Goal: Task Accomplishment & Management: Complete application form

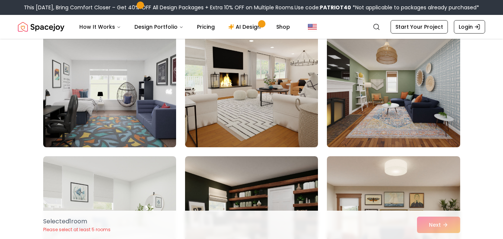
scroll to position [1098, 0]
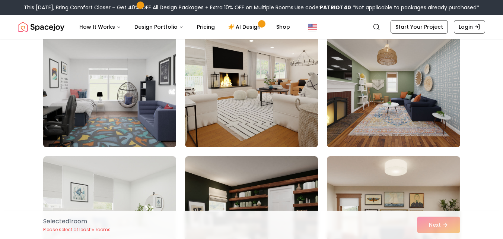
click at [117, 90] on img at bounding box center [110, 87] width 140 height 125
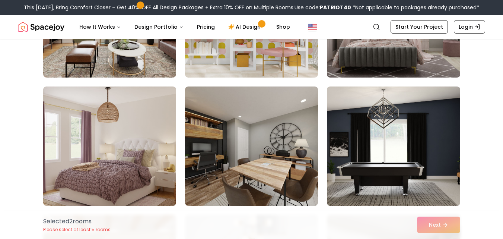
scroll to position [3095, 0]
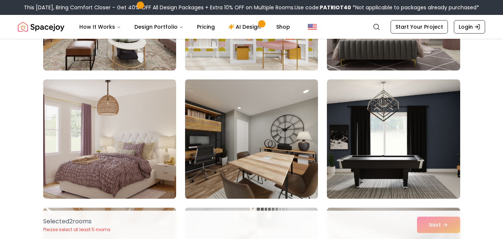
click at [269, 147] on img at bounding box center [252, 138] width 140 height 125
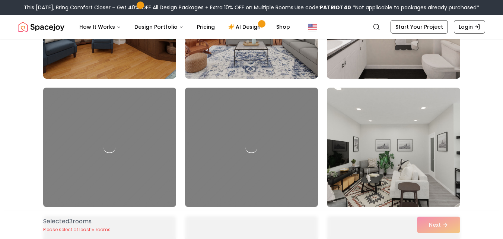
scroll to position [3478, 0]
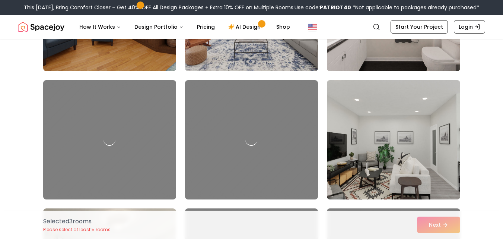
click at [396, 173] on img at bounding box center [393, 139] width 140 height 125
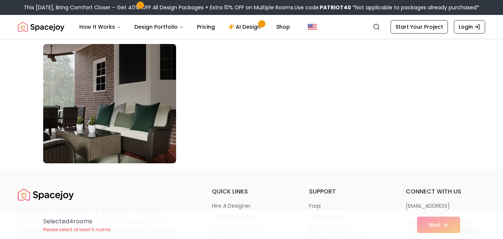
scroll to position [4133, 0]
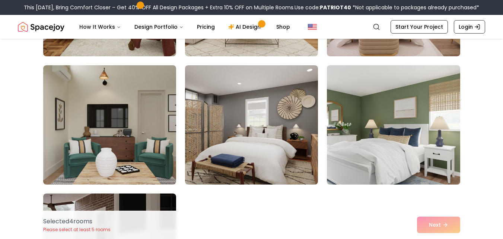
click at [423, 150] on img at bounding box center [393, 124] width 140 height 125
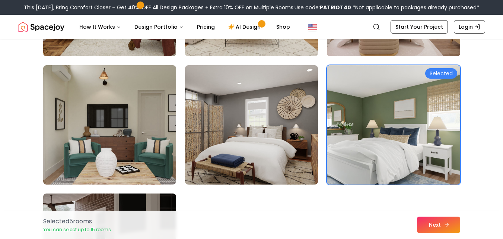
click at [443, 217] on button "Next" at bounding box center [438, 224] width 43 height 16
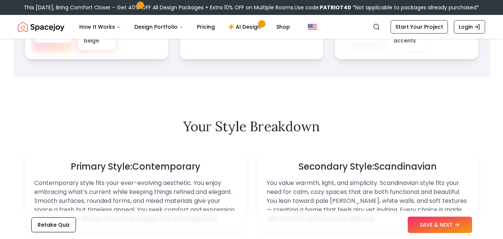
scroll to position [214, 0]
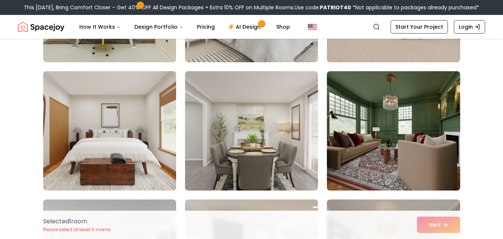
click at [295, 184] on img at bounding box center [251, 130] width 133 height 119
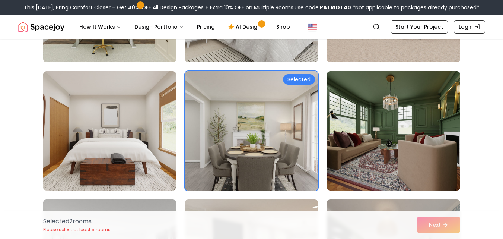
click at [273, 116] on img at bounding box center [252, 130] width 140 height 125
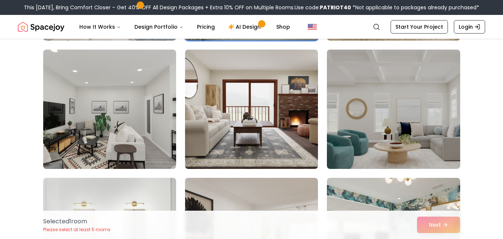
scroll to position [209, 0]
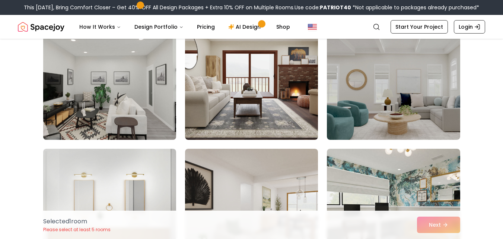
click at [86, 75] on img at bounding box center [110, 79] width 140 height 125
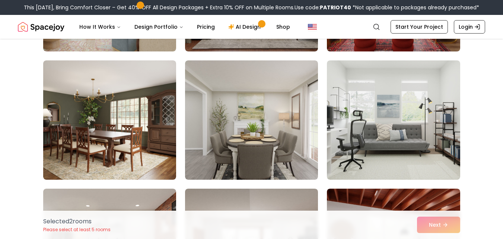
scroll to position [559, 0]
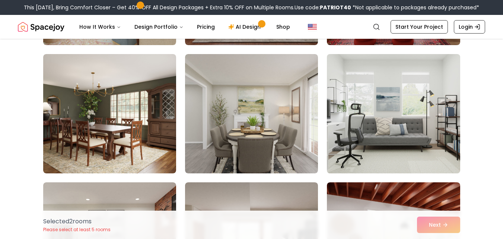
click at [364, 85] on img at bounding box center [393, 113] width 140 height 125
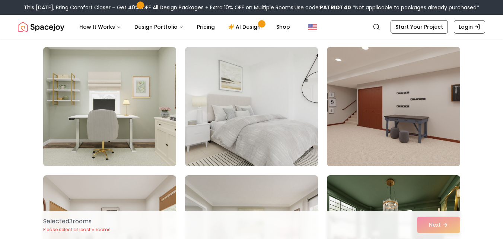
scroll to position [829, 0]
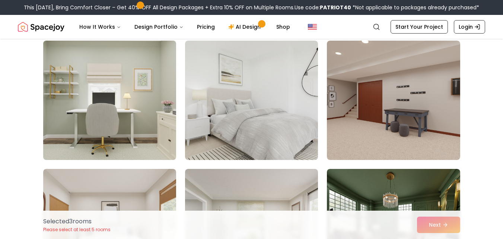
click at [109, 93] on img at bounding box center [110, 100] width 140 height 125
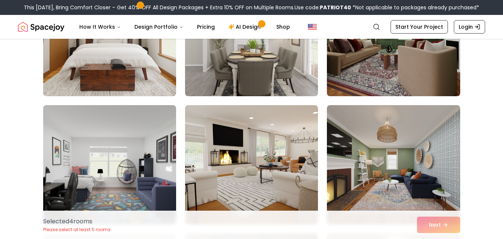
scroll to position [1047, 0]
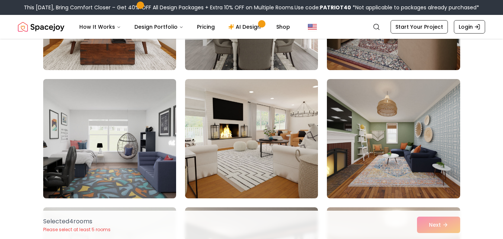
click at [146, 117] on img at bounding box center [110, 138] width 140 height 125
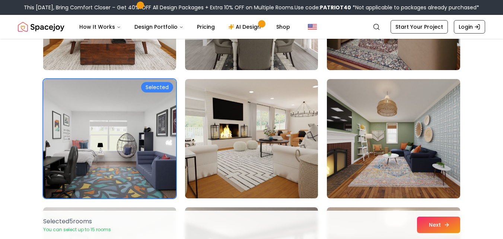
click at [422, 218] on button "Next" at bounding box center [438, 224] width 43 height 16
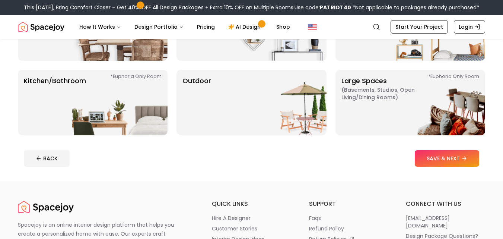
scroll to position [179, 0]
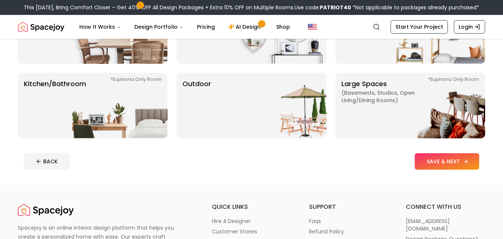
click at [442, 163] on button "SAVE & NEXT" at bounding box center [447, 161] width 64 height 16
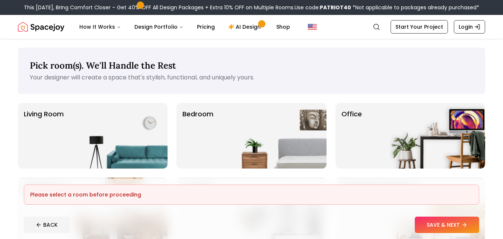
scroll to position [31, 0]
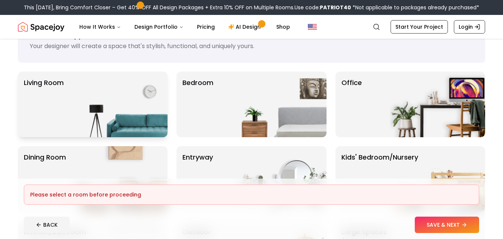
click at [102, 77] on img at bounding box center [119, 104] width 95 height 66
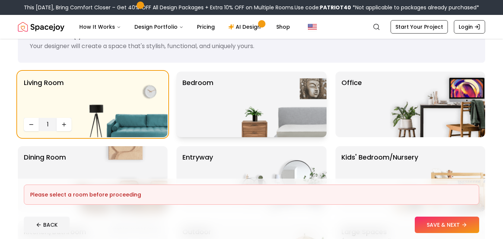
click at [195, 80] on p "Bedroom" at bounding box center [197, 104] width 31 height 54
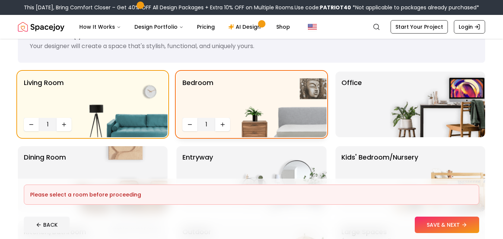
click at [272, 84] on img at bounding box center [278, 104] width 95 height 66
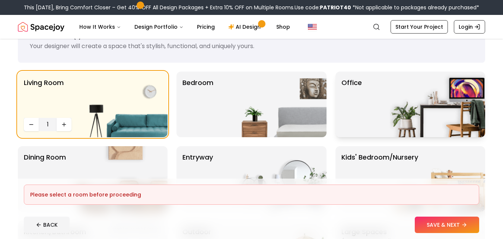
click at [429, 101] on img at bounding box center [437, 104] width 95 height 66
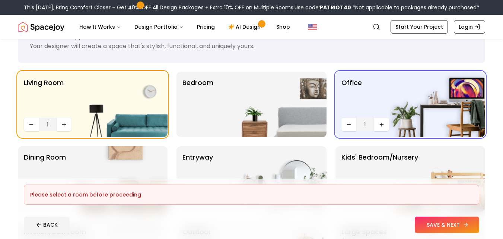
click at [432, 228] on button "SAVE & NEXT" at bounding box center [447, 224] width 64 height 16
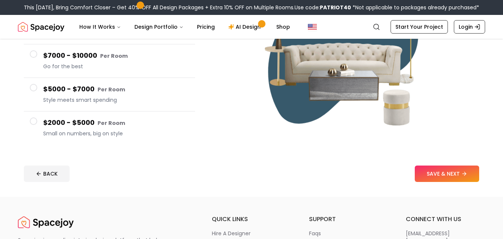
scroll to position [168, 0]
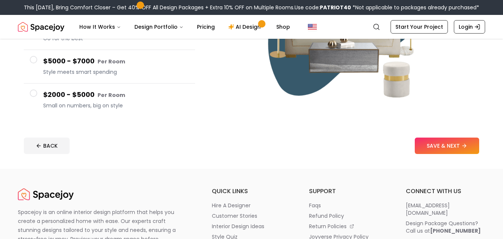
click at [96, 99] on h4 "$2000 - $5000 Per Room" at bounding box center [116, 94] width 146 height 11
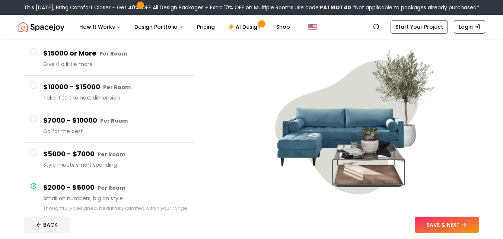
scroll to position [64, 0]
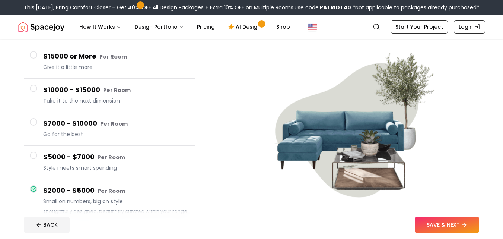
click at [47, 85] on h4 "$10000 - $15000 Per Room" at bounding box center [116, 89] width 146 height 11
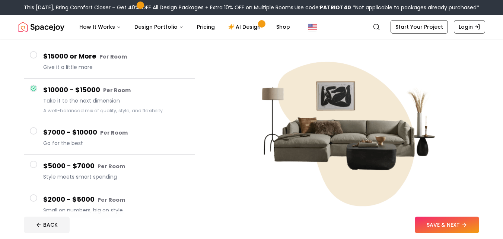
click at [62, 60] on h4 "$15000 or More Per Room" at bounding box center [116, 56] width 146 height 11
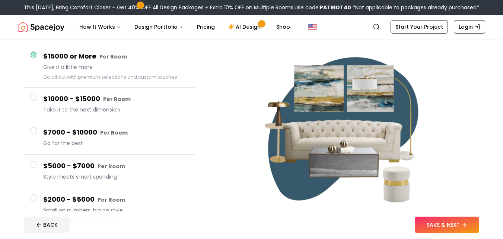
click at [55, 149] on button "$7000 - $10000 Per Room Go for the best" at bounding box center [109, 137] width 171 height 33
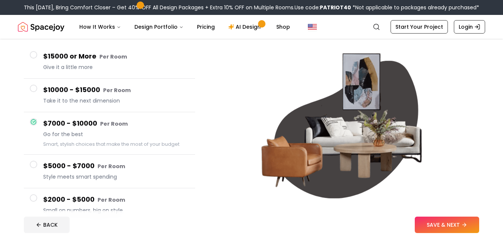
click at [55, 179] on span "Style meets smart spending" at bounding box center [116, 176] width 146 height 7
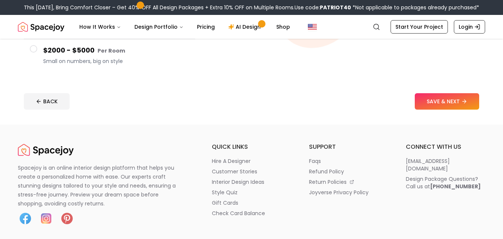
scroll to position [218, 0]
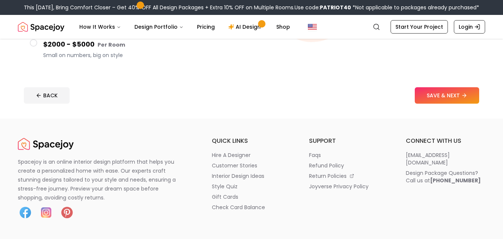
click at [113, 60] on button "$2000 - $5000 Per Room Small on numbers, big on style" at bounding box center [109, 49] width 171 height 33
click at [440, 95] on button "SAVE & NEXT" at bounding box center [447, 95] width 64 height 16
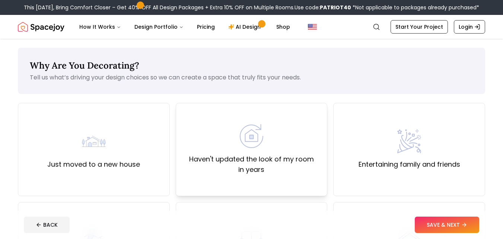
click at [289, 132] on div "Haven't updated the look of my room in years" at bounding box center [251, 149] width 139 height 51
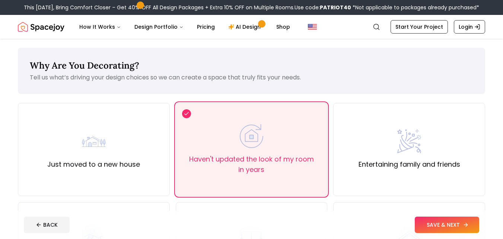
click at [464, 226] on icon at bounding box center [466, 224] width 6 height 6
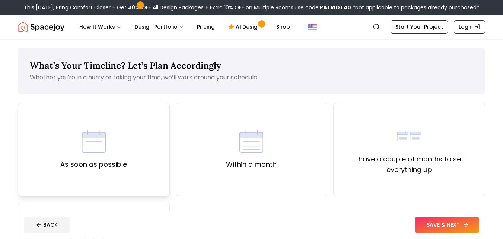
click at [154, 131] on div "As soon as possible" at bounding box center [94, 149] width 152 height 93
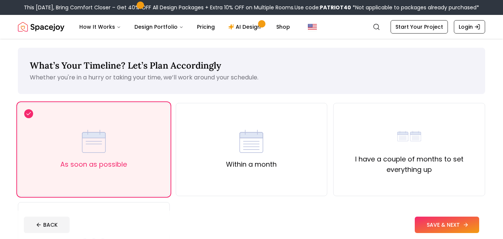
click at [428, 226] on button "SAVE & NEXT" at bounding box center [447, 224] width 64 height 16
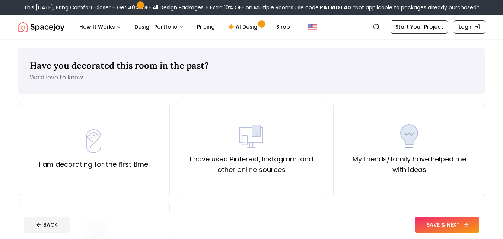
click at [428, 226] on button "SAVE & NEXT" at bounding box center [447, 224] width 64 height 16
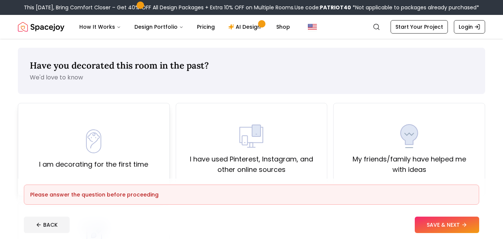
click at [153, 137] on div "I am decorating for the first time" at bounding box center [94, 149] width 152 height 93
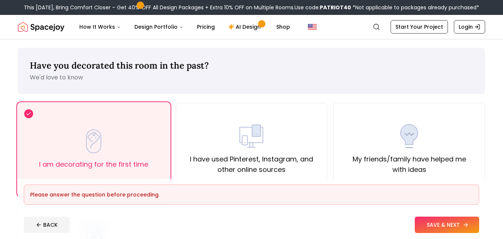
click at [434, 219] on button "SAVE & NEXT" at bounding box center [447, 224] width 64 height 16
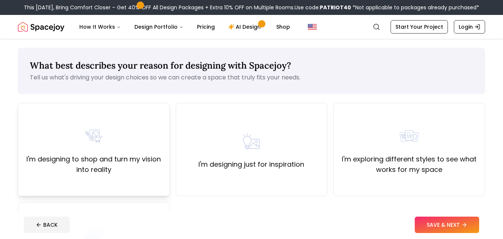
click at [129, 137] on div "I'm designing to shop and turn my vision into reality" at bounding box center [93, 149] width 139 height 51
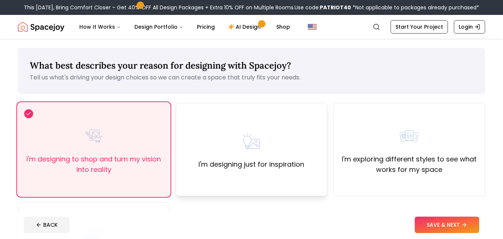
click at [311, 150] on div "I'm designing just for inspiration" at bounding box center [252, 149] width 152 height 93
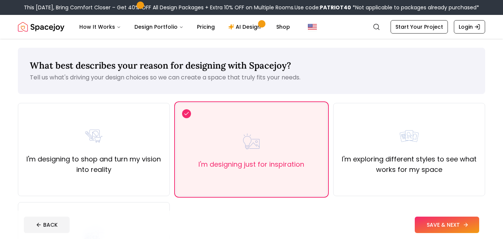
click at [460, 218] on button "SAVE & NEXT" at bounding box center [447, 224] width 64 height 16
